Goal: Use online tool/utility: Utilize a website feature to perform a specific function

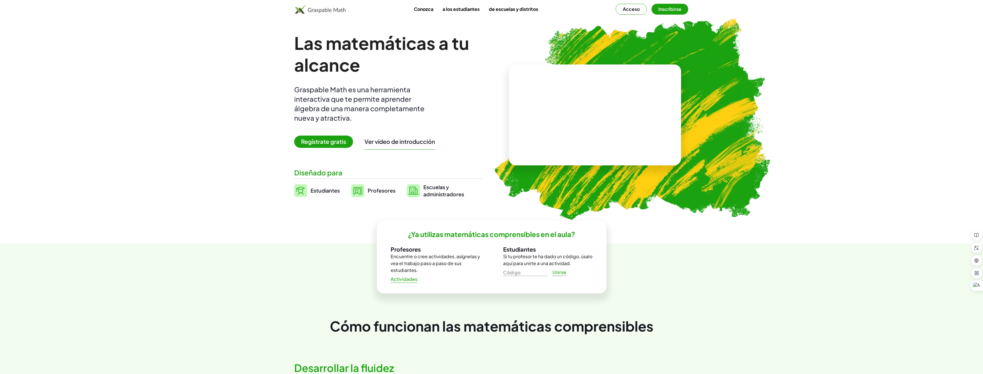
click at [633, 9] on font "Acceso" at bounding box center [631, 9] width 17 height 6
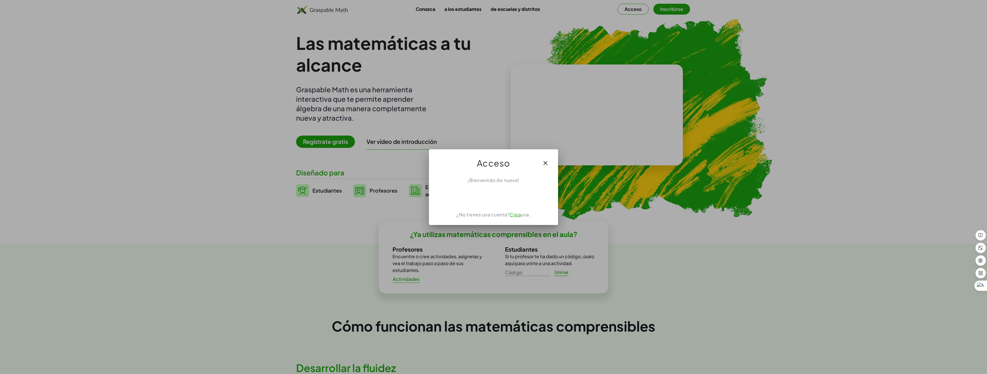
click at [514, 216] on font "Crea" at bounding box center [515, 215] width 11 height 6
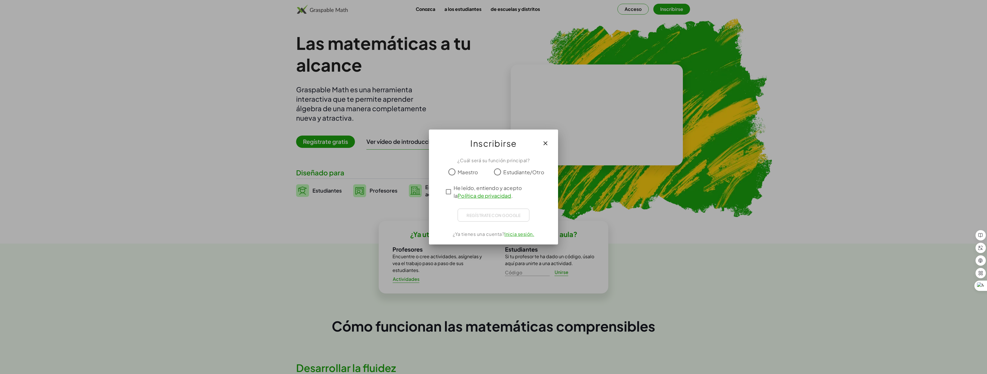
click at [541, 146] on button "button" at bounding box center [546, 144] width 14 height 14
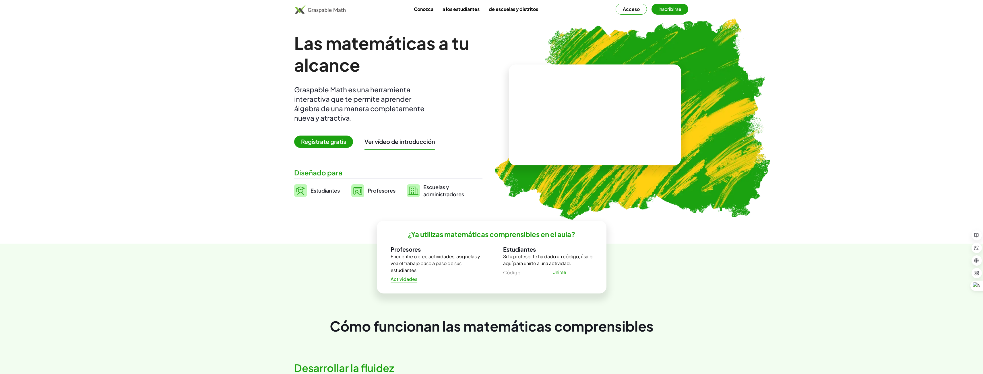
click at [638, 8] on font "Acceso" at bounding box center [631, 9] width 17 height 6
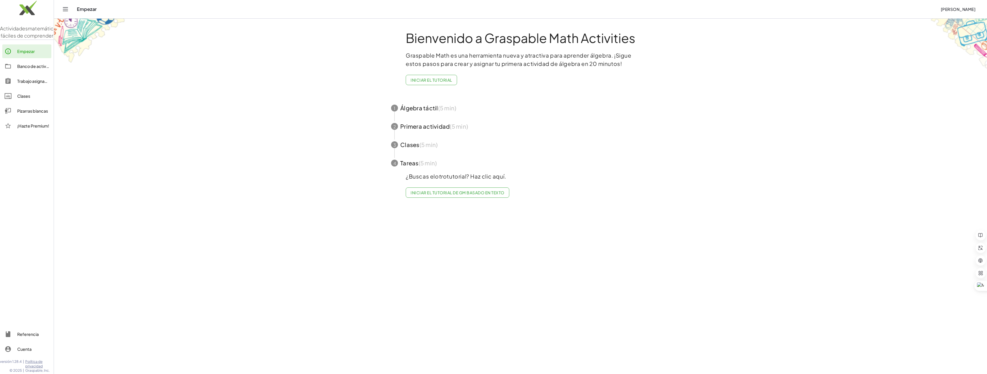
click at [39, 114] on font "Pizarras blancas" at bounding box center [32, 110] width 31 height 5
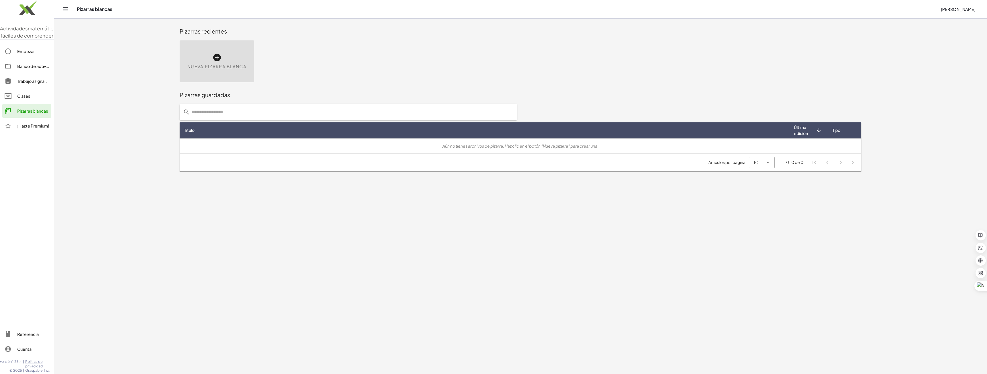
click at [757, 132] on div "Título" at bounding box center [484, 130] width 601 height 6
click at [217, 57] on icon at bounding box center [216, 57] width 9 height 9
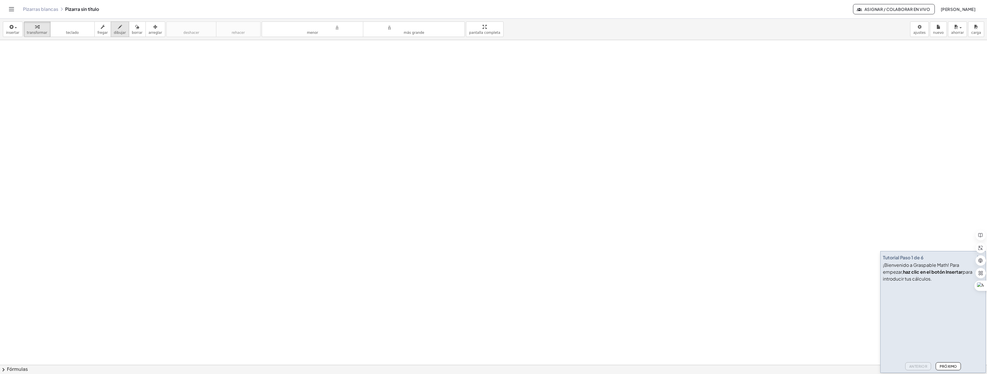
click at [118, 32] on font "dibujar" at bounding box center [120, 33] width 12 height 4
click at [133, 29] on div "button" at bounding box center [137, 26] width 11 height 7
drag, startPoint x: 372, startPoint y: 197, endPoint x: 282, endPoint y: 190, distance: 90.3
click at [282, 182] on div at bounding box center [493, 365] width 987 height 650
click at [117, 34] on font "dibujar" at bounding box center [120, 33] width 12 height 4
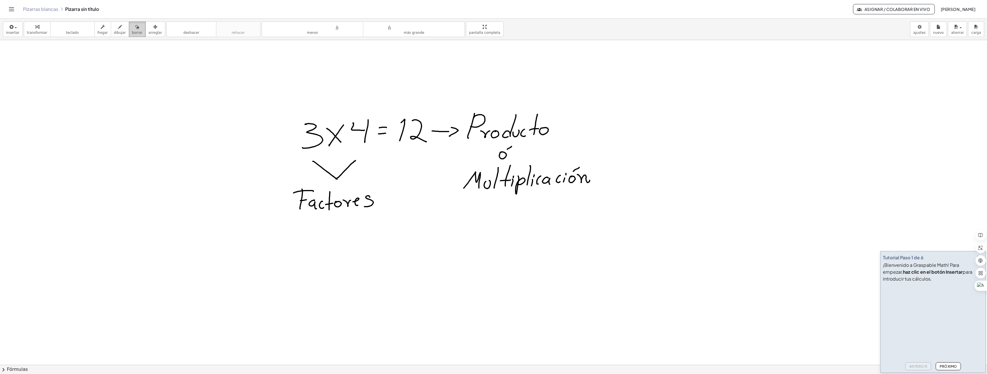
click at [129, 32] on button "borrar" at bounding box center [137, 29] width 17 height 15
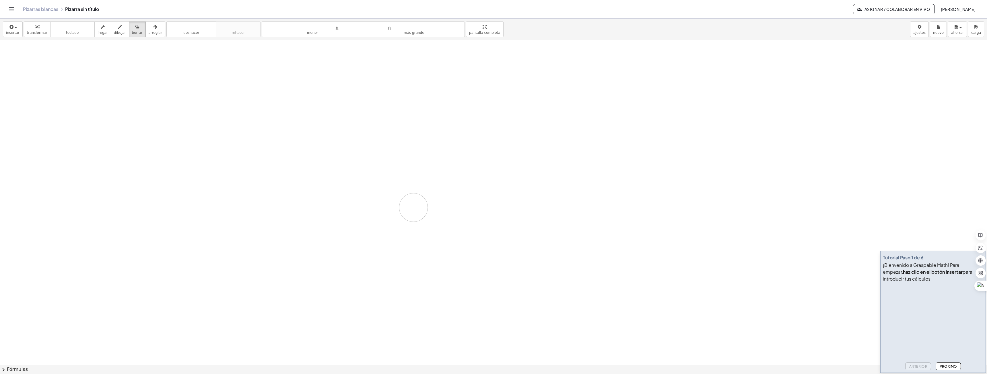
drag, startPoint x: 280, startPoint y: 83, endPoint x: 365, endPoint y: 120, distance: 92.7
click at [421, 194] on div at bounding box center [493, 365] width 987 height 650
click at [116, 28] on div "button" at bounding box center [120, 26] width 12 height 7
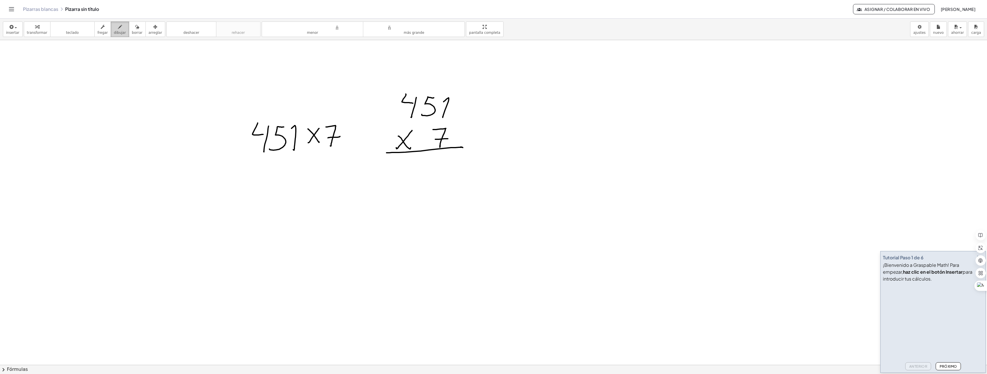
click at [114, 32] on font "dibujar" at bounding box center [120, 33] width 12 height 4
drag, startPoint x: 292, startPoint y: 118, endPoint x: 276, endPoint y: 119, distance: 16.4
click at [289, 127] on div at bounding box center [493, 365] width 987 height 650
click at [132, 31] on font "borrar" at bounding box center [137, 33] width 11 height 4
drag, startPoint x: 283, startPoint y: 117, endPoint x: 80, endPoint y: 32, distance: 219.8
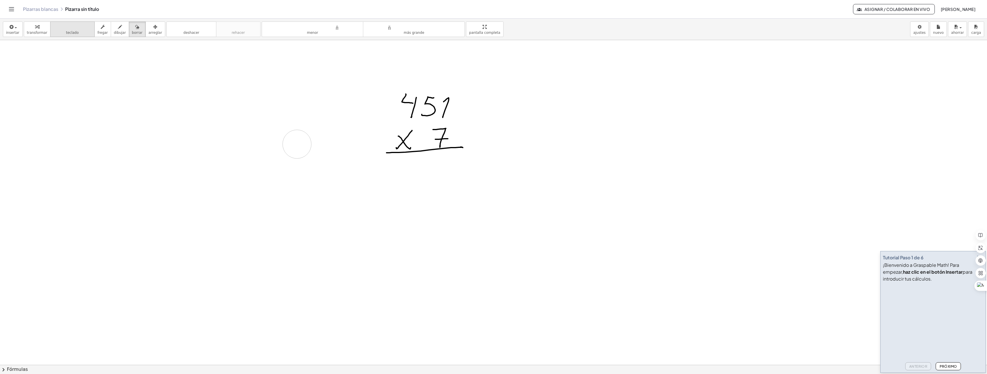
click at [287, 141] on div at bounding box center [493, 365] width 987 height 650
click at [118, 29] on icon "button" at bounding box center [120, 27] width 4 height 7
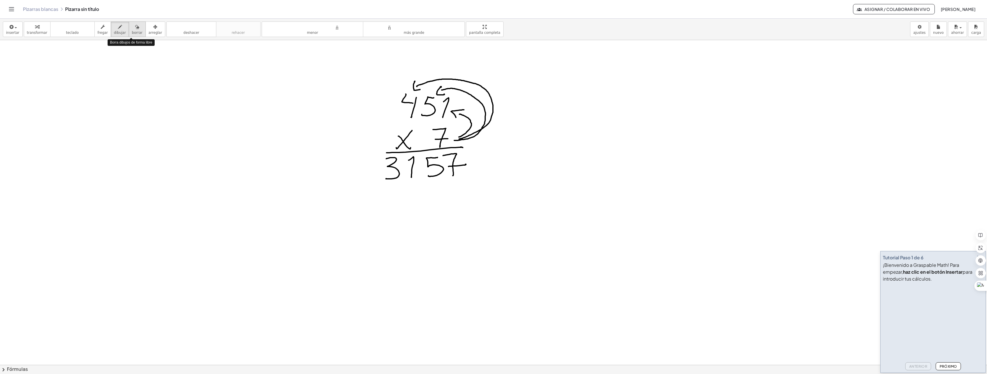
click at [133, 31] on font "borrar" at bounding box center [137, 33] width 11 height 4
drag, startPoint x: 413, startPoint y: 81, endPoint x: 462, endPoint y: 116, distance: 61.0
click at [462, 116] on div at bounding box center [493, 365] width 987 height 650
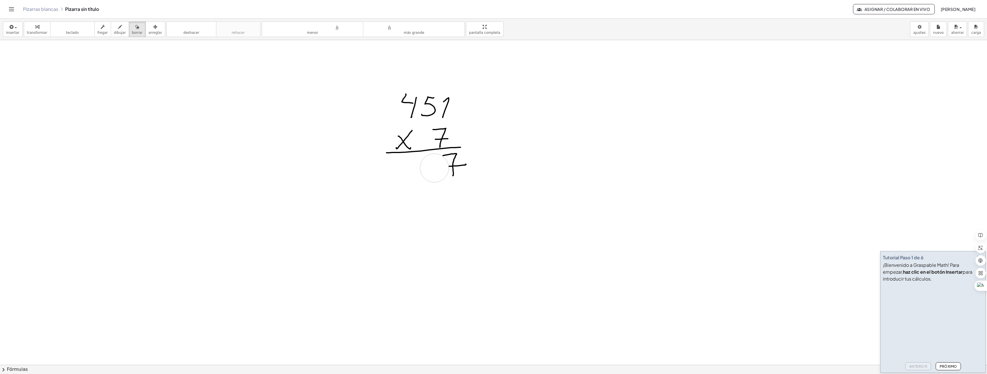
drag, startPoint x: 380, startPoint y: 168, endPoint x: 434, endPoint y: 168, distance: 53.9
click at [434, 168] on div at bounding box center [493, 365] width 987 height 650
click at [116, 32] on font "dibujar" at bounding box center [120, 33] width 12 height 4
